Goal: Information Seeking & Learning: Learn about a topic

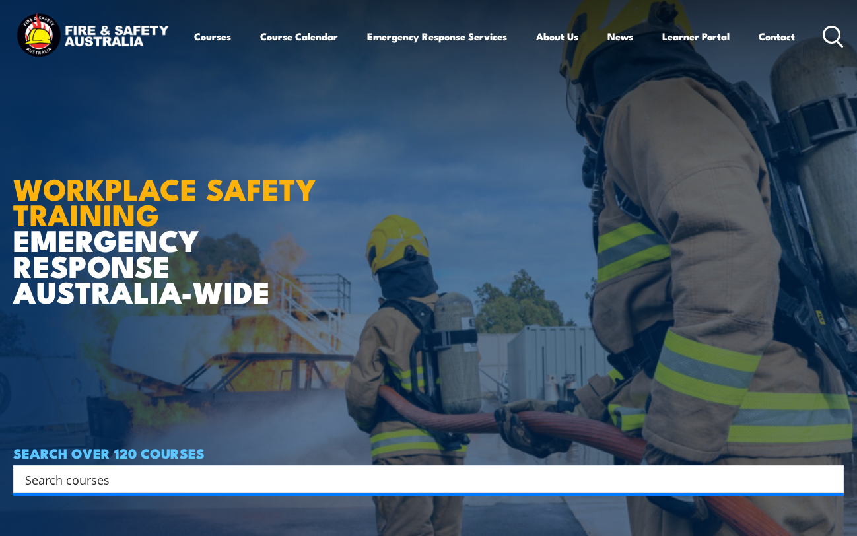
scroll to position [3, 0]
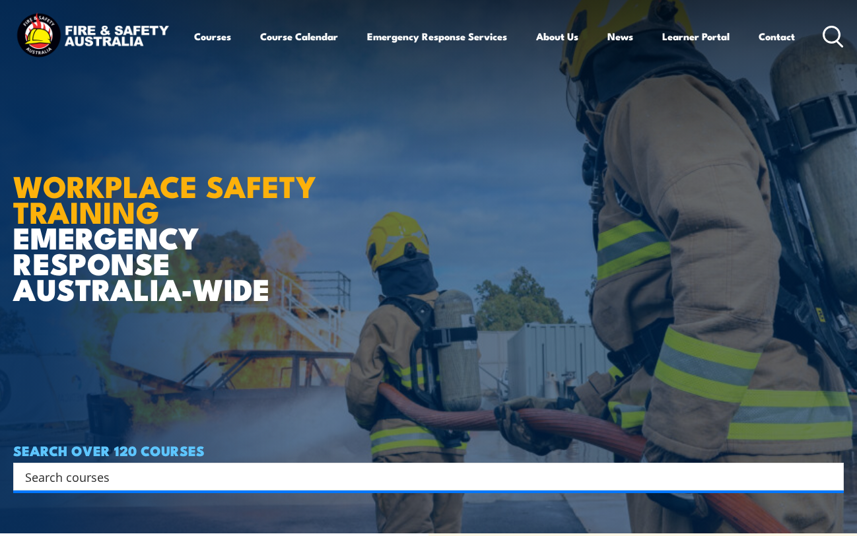
click at [216, 44] on link "Courses" at bounding box center [212, 36] width 37 height 32
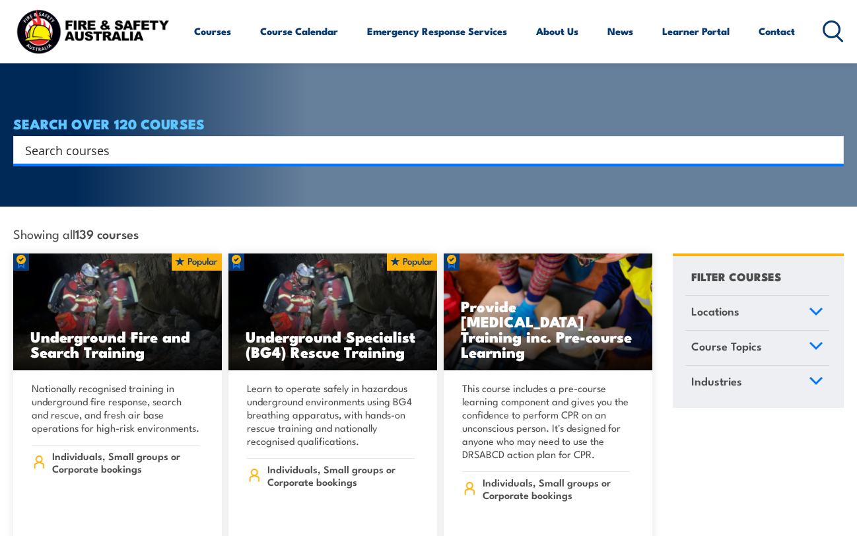
scroll to position [220, 0]
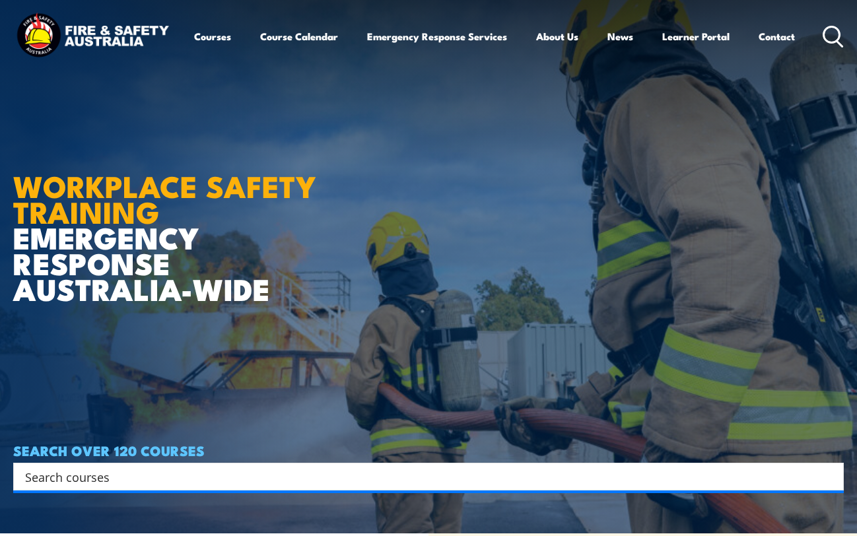
click at [70, 263] on h1 "WORKPLACE SAFETY TRAINING EMERGENCY RESPONSE [GEOGRAPHIC_DATA]-WIDE" at bounding box center [174, 220] width 323 height 162
click at [74, 242] on h1 "WORKPLACE SAFETY TRAINING EMERGENCY RESPONSE [GEOGRAPHIC_DATA]-WIDE" at bounding box center [174, 220] width 323 height 162
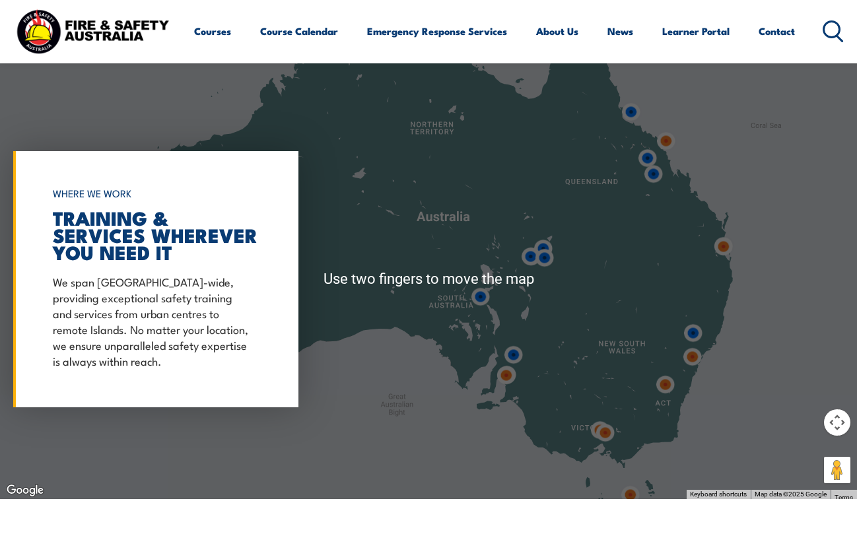
scroll to position [993, 0]
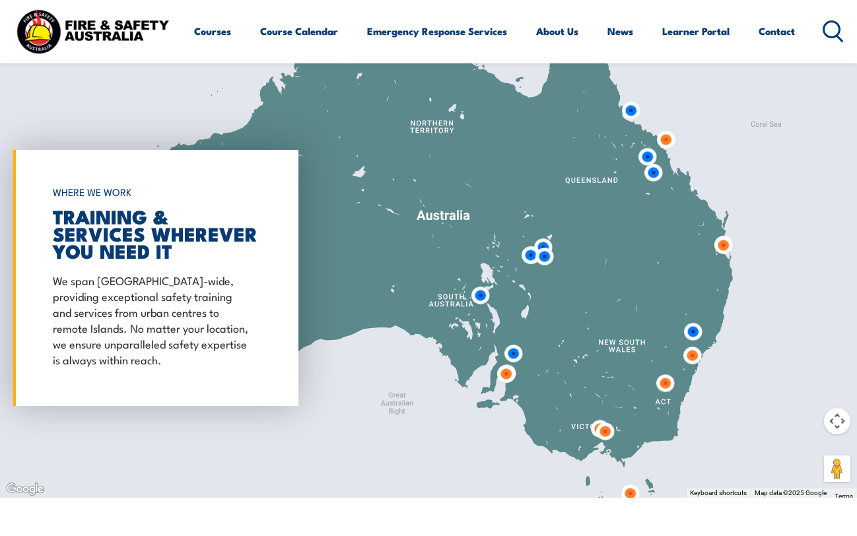
click at [727, 247] on div "Salisbury Fire and Safety Australia The Bob Marshman Building, Building 5, Cons…" at bounding box center [428, 278] width 857 height 440
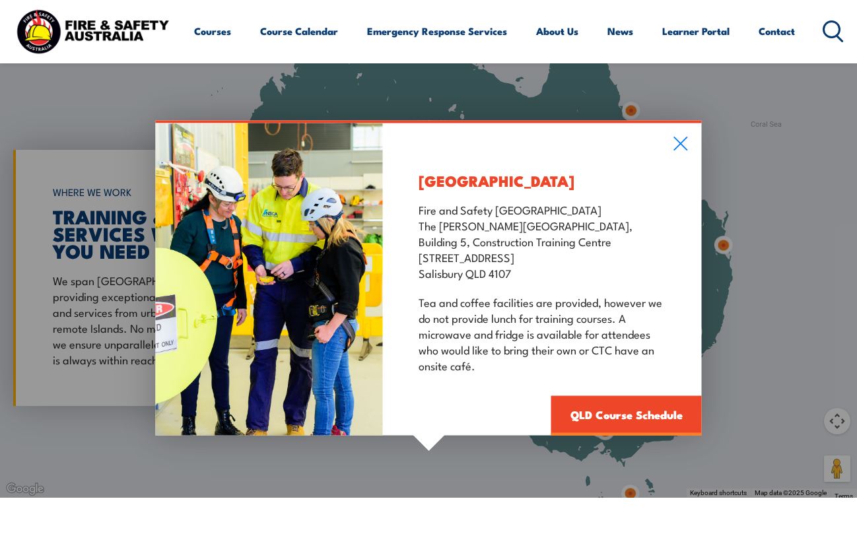
click at [680, 142] on icon at bounding box center [680, 143] width 15 height 15
